Goal: Task Accomplishment & Management: Manage account settings

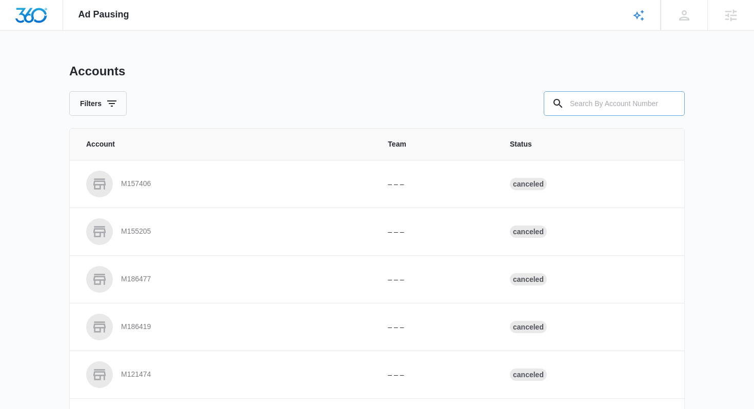
click at [594, 106] on input "text" at bounding box center [614, 103] width 141 height 25
paste input "M323837"
type input "M323837"
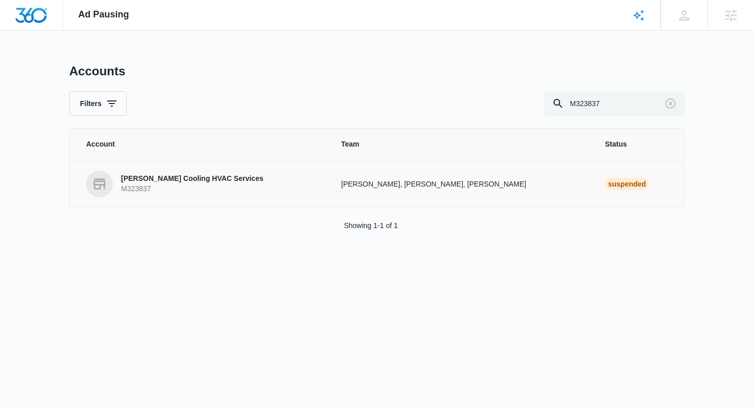
click at [214, 181] on p "[PERSON_NAME] Cooling HVAC Services" at bounding box center [192, 179] width 142 height 10
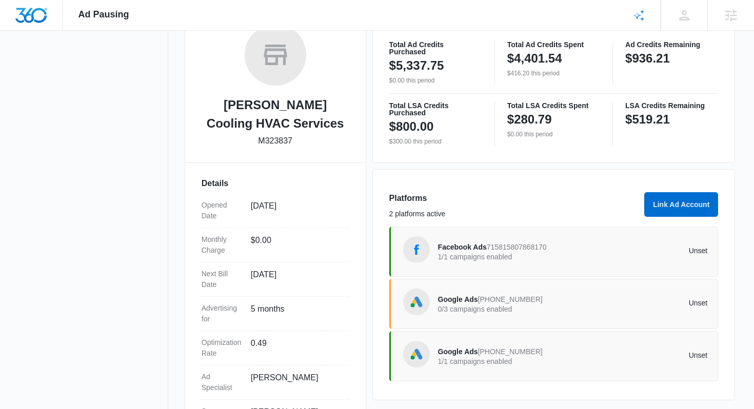
scroll to position [227, 0]
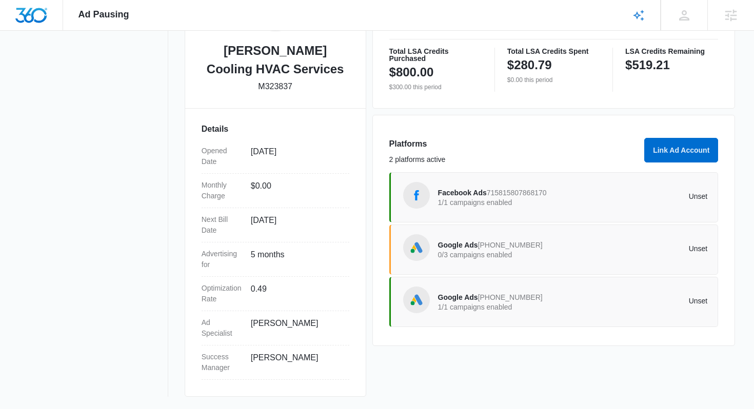
click at [562, 209] on div "Facebook Ads 715815807868170 1/1 campaigns enabled Unset" at bounding box center [573, 197] width 270 height 29
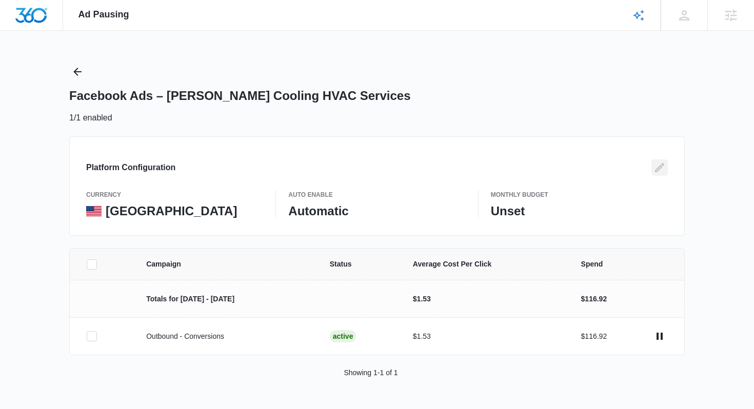
click at [663, 168] on icon "Edit" at bounding box center [660, 168] width 12 height 12
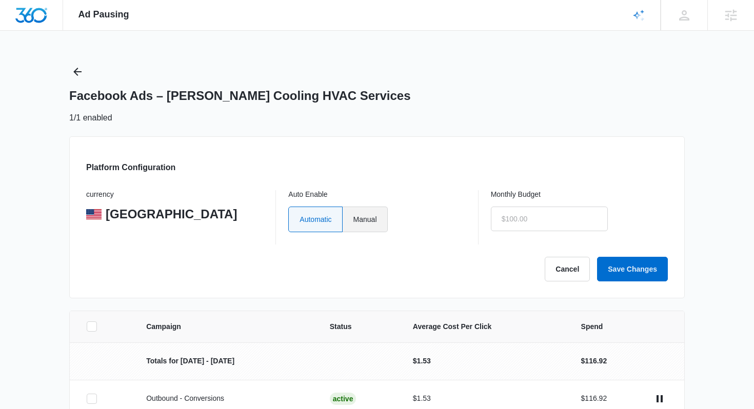
click at [377, 216] on label "Manual" at bounding box center [365, 220] width 45 height 26
click at [354, 219] on input "Manual" at bounding box center [353, 219] width 1 height 1
radio input "true"
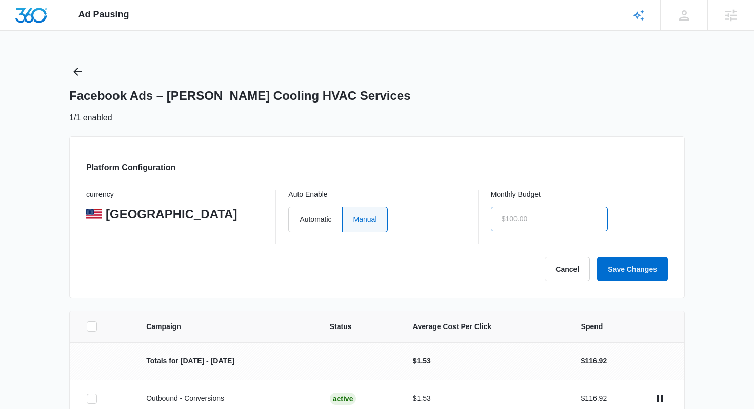
click at [515, 220] on input "text" at bounding box center [549, 219] width 117 height 25
type input "$0.00"
click at [651, 262] on button "Save Changes" at bounding box center [632, 269] width 71 height 25
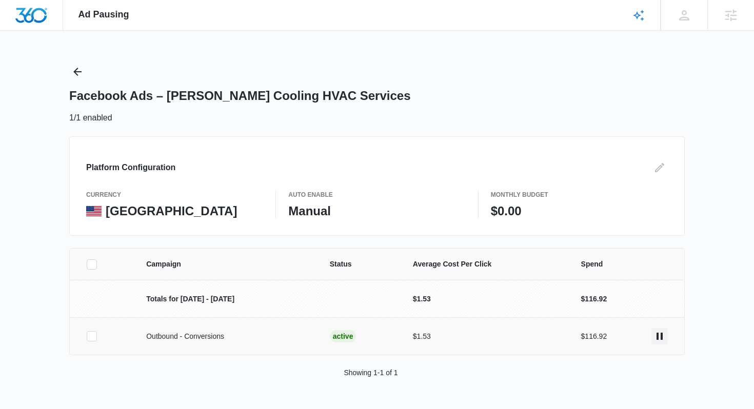
click at [657, 331] on icon "actions.pause" at bounding box center [660, 336] width 12 height 12
click at [79, 67] on icon "Back" at bounding box center [77, 72] width 12 height 12
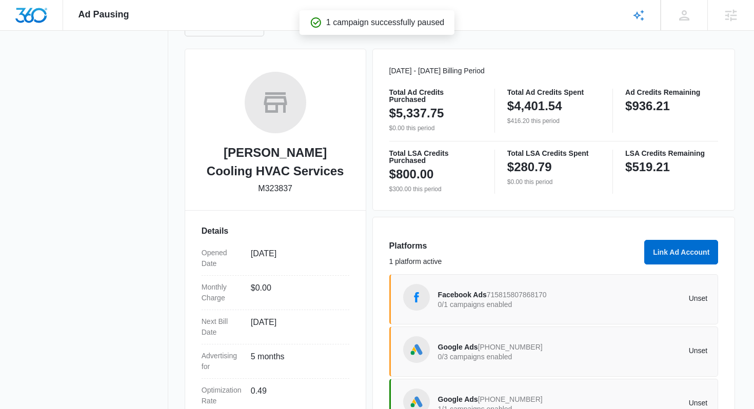
scroll to position [227, 0]
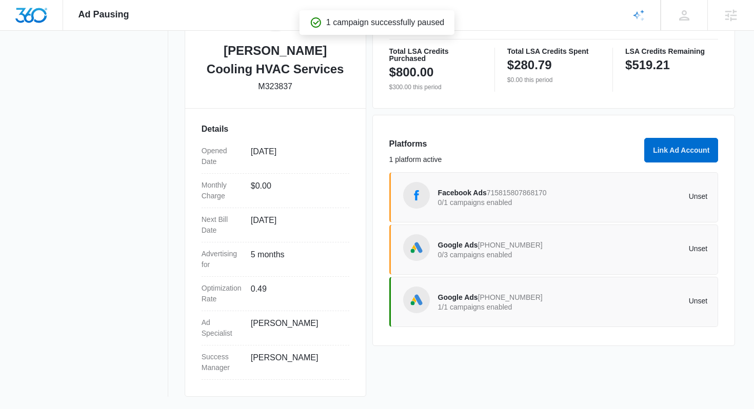
click at [529, 244] on span "915-962-8544" at bounding box center [510, 245] width 65 height 8
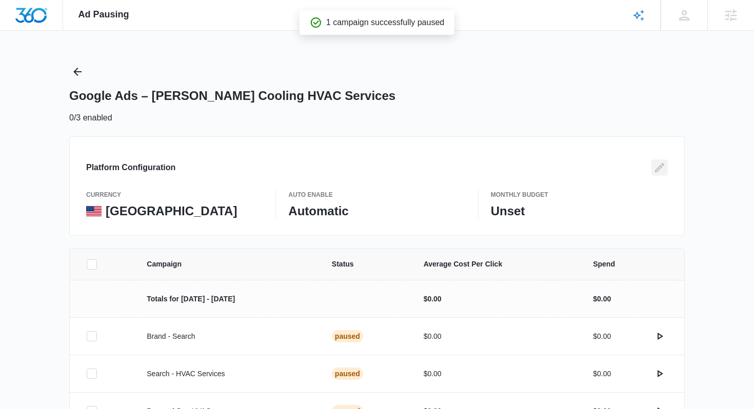
click at [661, 170] on icon "Edit" at bounding box center [660, 168] width 12 height 12
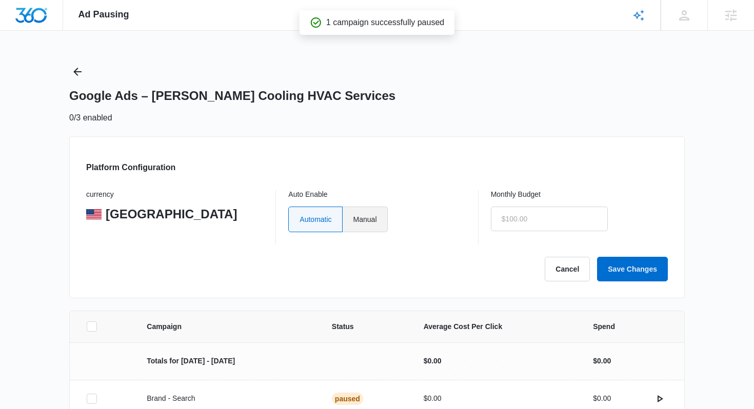
click at [379, 211] on label "Manual" at bounding box center [365, 220] width 45 height 26
click at [354, 219] on input "Manual" at bounding box center [353, 219] width 1 height 1
radio input "true"
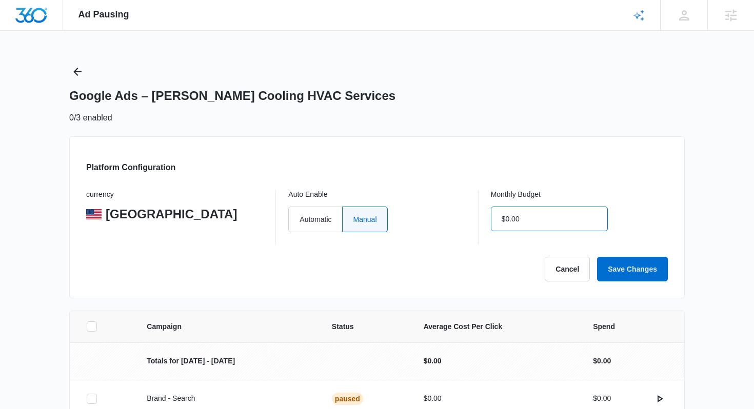
click at [554, 216] on input "$0.00" at bounding box center [549, 219] width 117 height 25
click at [635, 269] on button "Save Changes" at bounding box center [632, 269] width 71 height 25
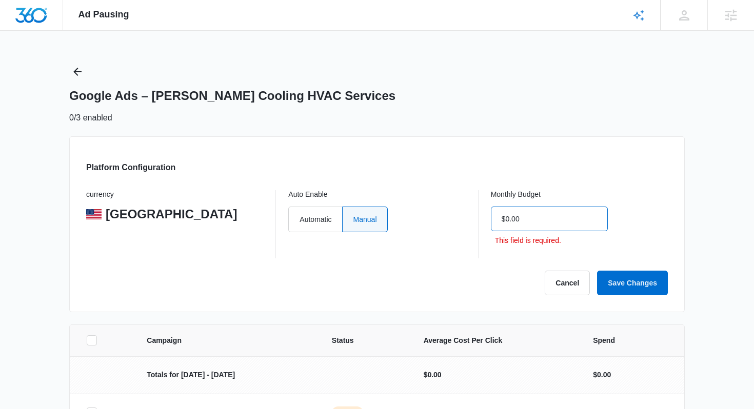
click at [596, 228] on input "$0.00" at bounding box center [549, 219] width 117 height 25
type input "$0.00"
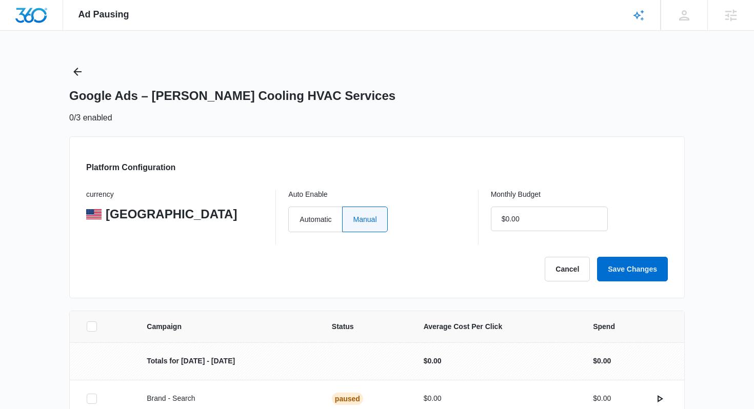
click at [613, 238] on div "Monthly Budget $0.00" at bounding box center [579, 217] width 177 height 54
click at [627, 264] on button "Save Changes" at bounding box center [632, 269] width 71 height 25
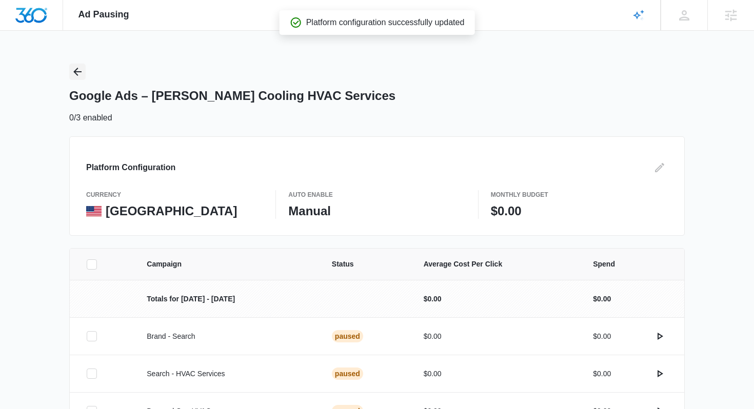
click at [81, 70] on icon "Back" at bounding box center [77, 72] width 12 height 12
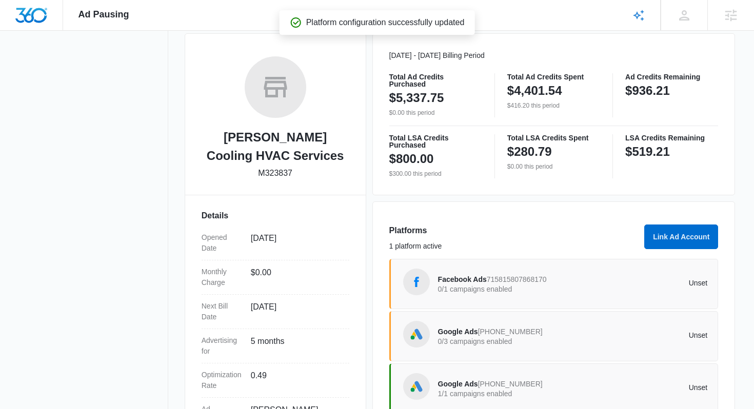
scroll to position [227, 0]
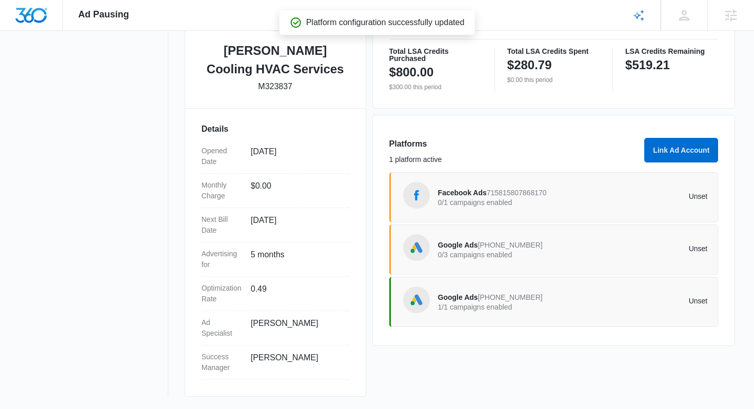
click at [572, 314] on div "Google Ads 373-536-9349 1/1 campaigns enabled Unset" at bounding box center [573, 302] width 270 height 29
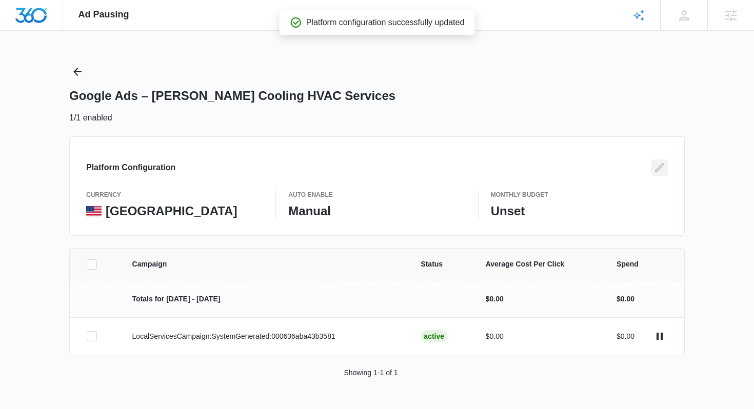
click at [657, 168] on icon "Edit" at bounding box center [660, 168] width 12 height 12
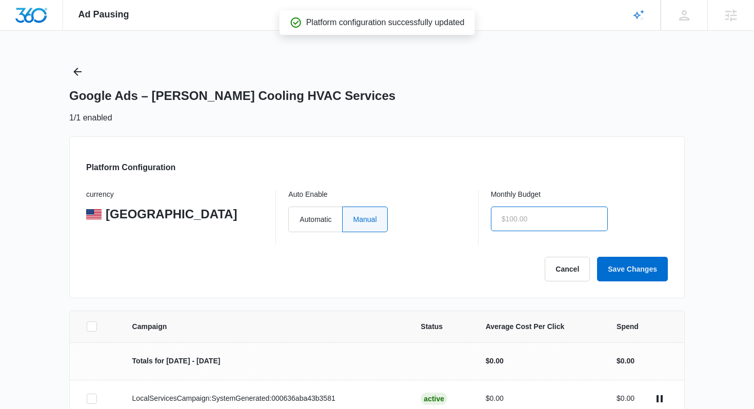
click at [570, 212] on input "text" at bounding box center [549, 219] width 117 height 25
type input "$0.00"
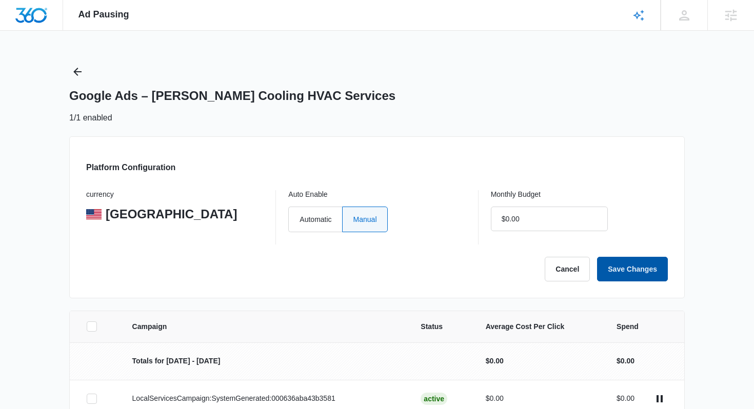
click at [645, 262] on button "Save Changes" at bounding box center [632, 269] width 71 height 25
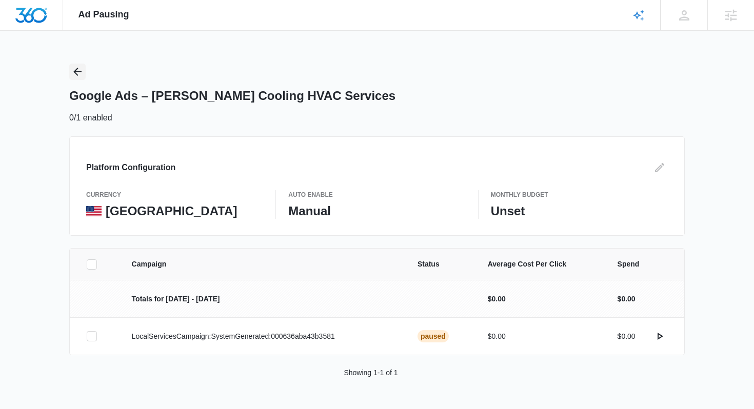
click at [72, 73] on icon "Back" at bounding box center [77, 72] width 12 height 12
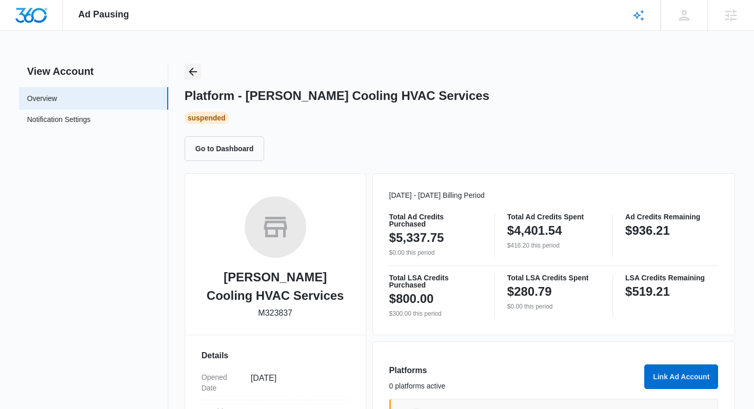
click at [187, 72] on icon "Back" at bounding box center [193, 72] width 12 height 12
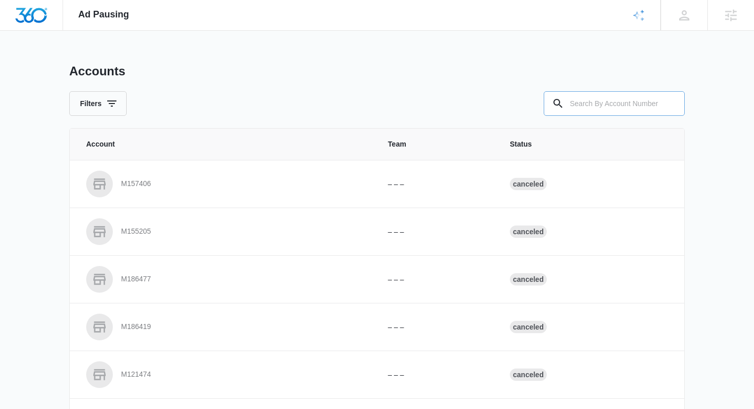
click at [587, 91] on input "text" at bounding box center [614, 103] width 141 height 25
paste input "M322774"
type input "M322774"
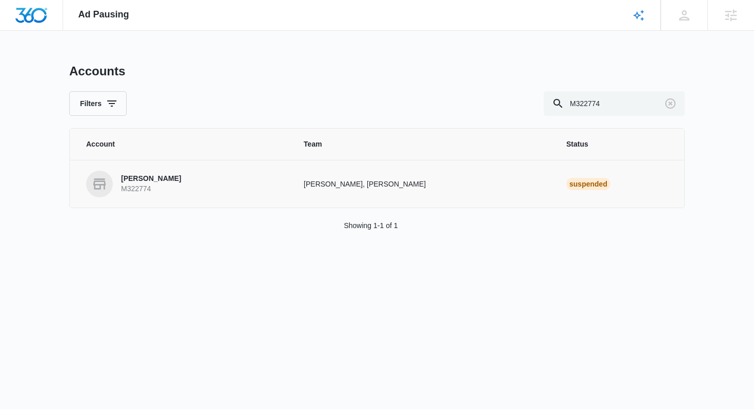
click at [404, 192] on td "Chase Hawkinson, Danielle Billington" at bounding box center [422, 184] width 263 height 48
click at [415, 186] on p "Chase Hawkinson, Danielle Billington" at bounding box center [423, 184] width 238 height 11
click at [166, 183] on p "Glodean Champion" at bounding box center [151, 179] width 60 height 10
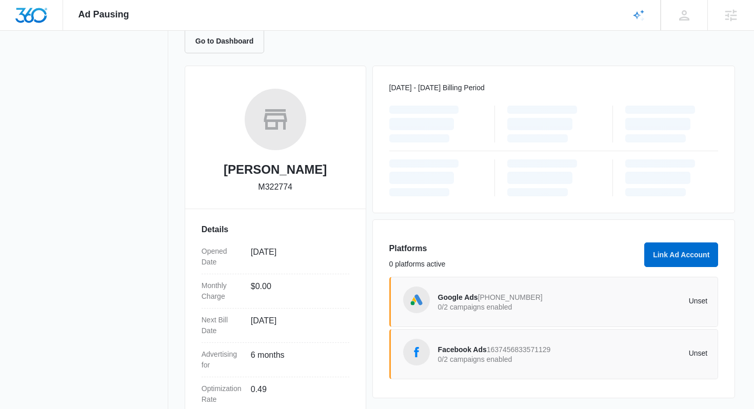
scroll to position [171, 0]
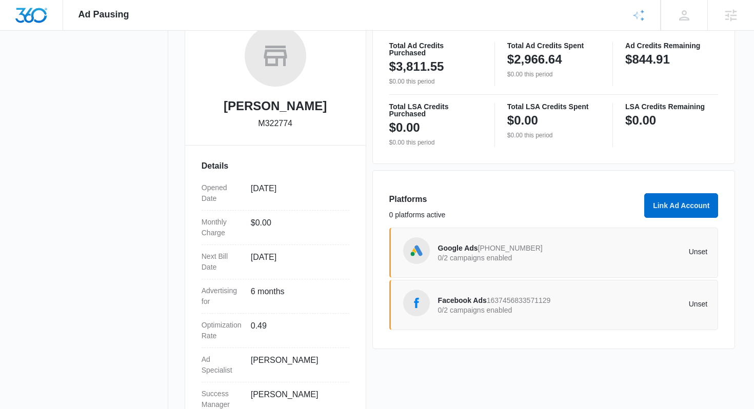
click at [538, 260] on p "0/2 campaigns enabled" at bounding box center [505, 258] width 135 height 7
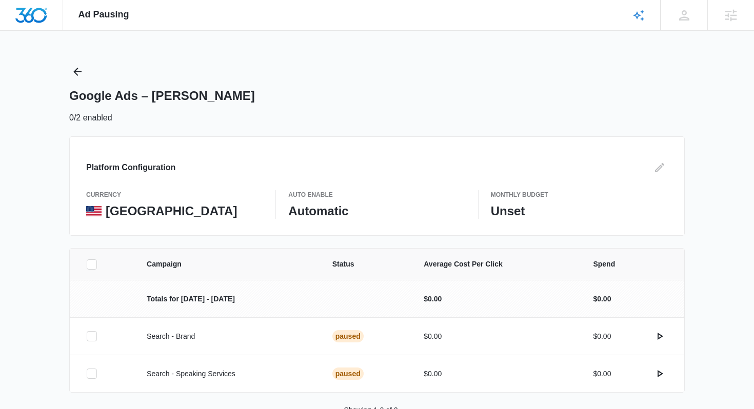
click at [670, 168] on div "Platform Configuration currency United States Auto Enable Automatic Monthly Bud…" at bounding box center [377, 186] width 616 height 100
click at [661, 170] on icon "Edit" at bounding box center [660, 168] width 12 height 12
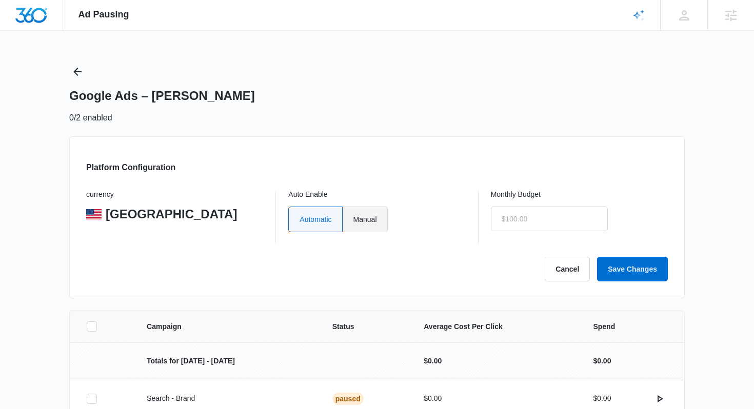
click at [358, 222] on label "Manual" at bounding box center [365, 220] width 45 height 26
click at [354, 220] on input "Manual" at bounding box center [353, 219] width 1 height 1
radio input "true"
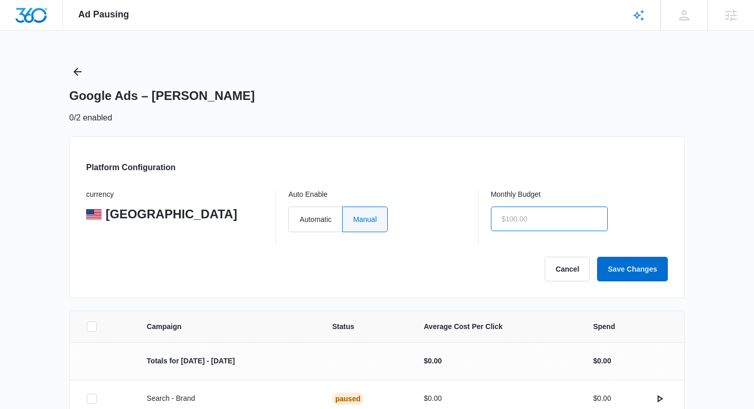
click at [573, 215] on input "text" at bounding box center [549, 219] width 117 height 25
type input "$0.00"
click at [621, 263] on button "Save Changes" at bounding box center [632, 269] width 71 height 25
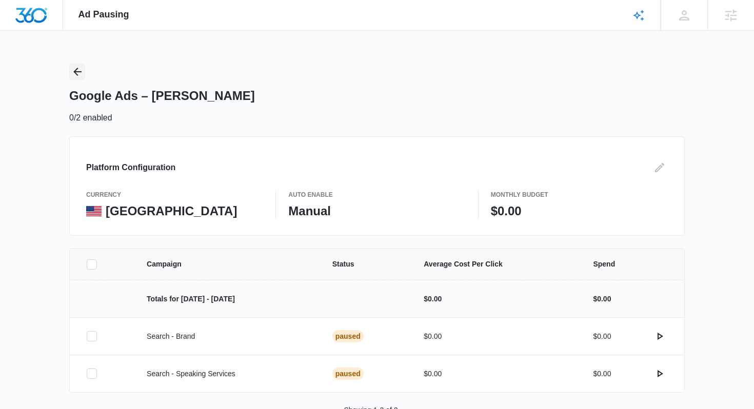
click at [77, 73] on icon "Back" at bounding box center [77, 72] width 12 height 12
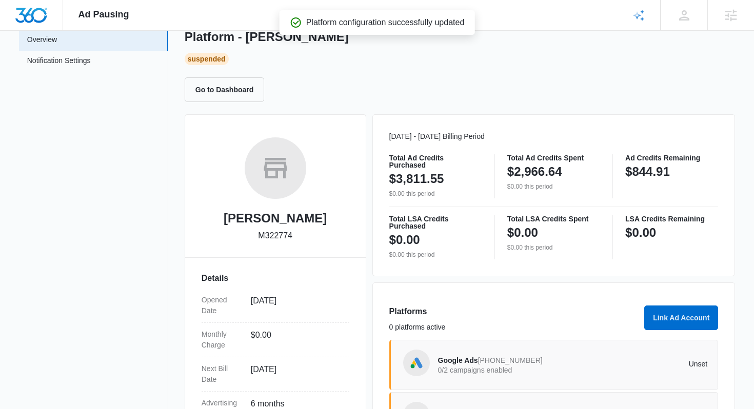
scroll to position [208, 0]
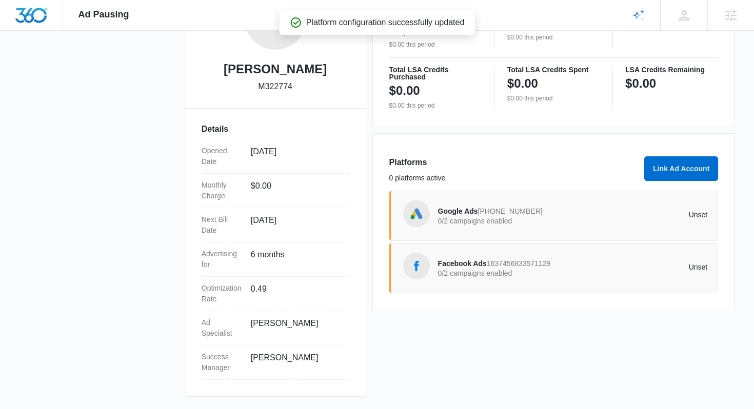
click at [553, 280] on div "Facebook Ads 1637456833571129 0/2 campaigns enabled Unset" at bounding box center [573, 268] width 270 height 29
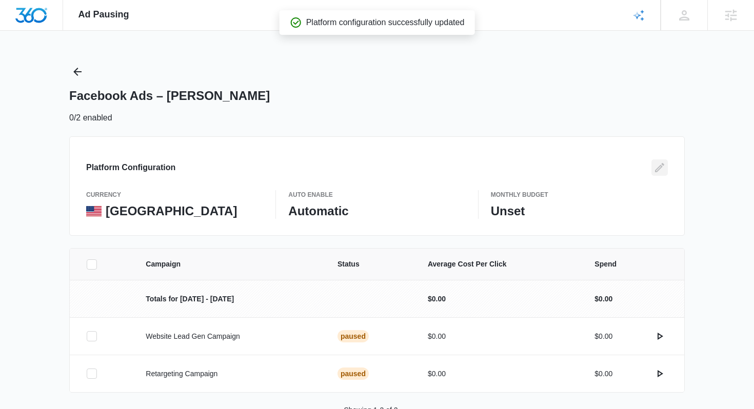
click at [663, 167] on icon "Edit" at bounding box center [660, 168] width 12 height 12
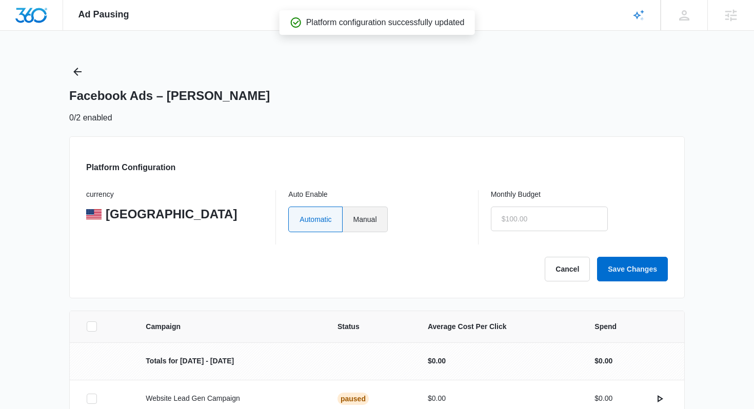
click at [385, 220] on label "Manual" at bounding box center [365, 220] width 45 height 26
click at [354, 220] on input "Manual" at bounding box center [353, 219] width 1 height 1
radio input "true"
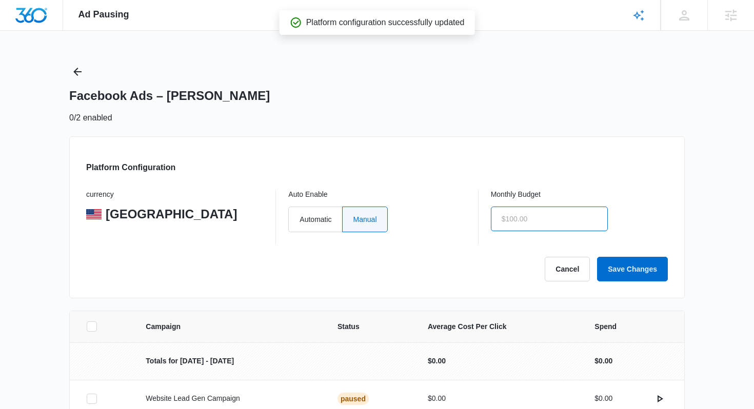
click at [538, 216] on input "text" at bounding box center [549, 219] width 117 height 25
type input "$0.00"
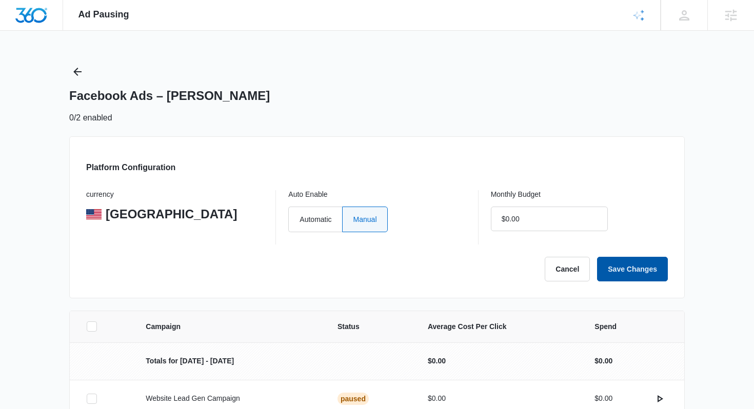
click at [628, 265] on button "Save Changes" at bounding box center [632, 269] width 71 height 25
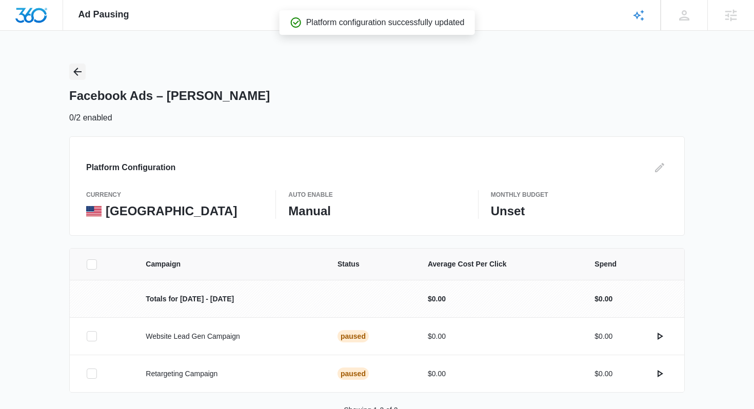
click at [78, 73] on icon "Back" at bounding box center [77, 72] width 12 height 12
